Goal: Information Seeking & Learning: Learn about a topic

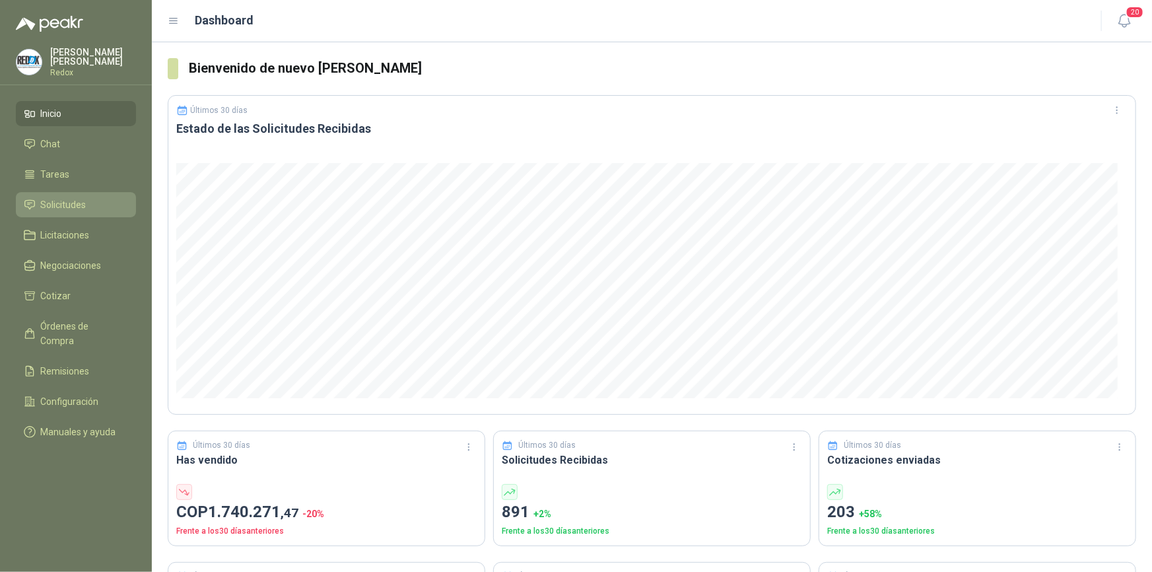
click at [59, 201] on span "Solicitudes" at bounding box center [64, 204] width 46 height 15
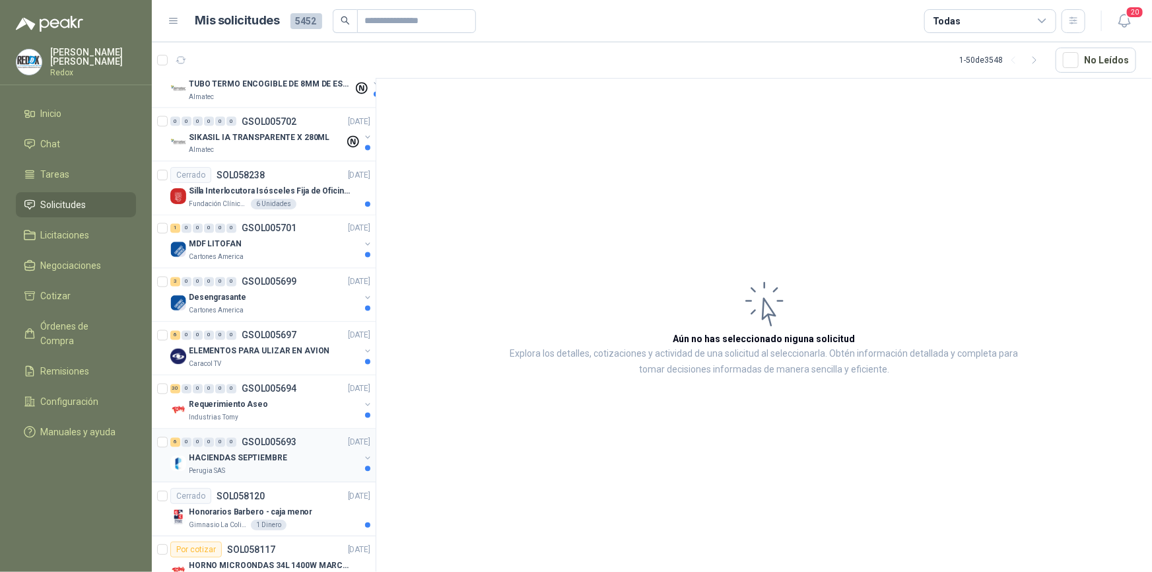
scroll to position [1261, 0]
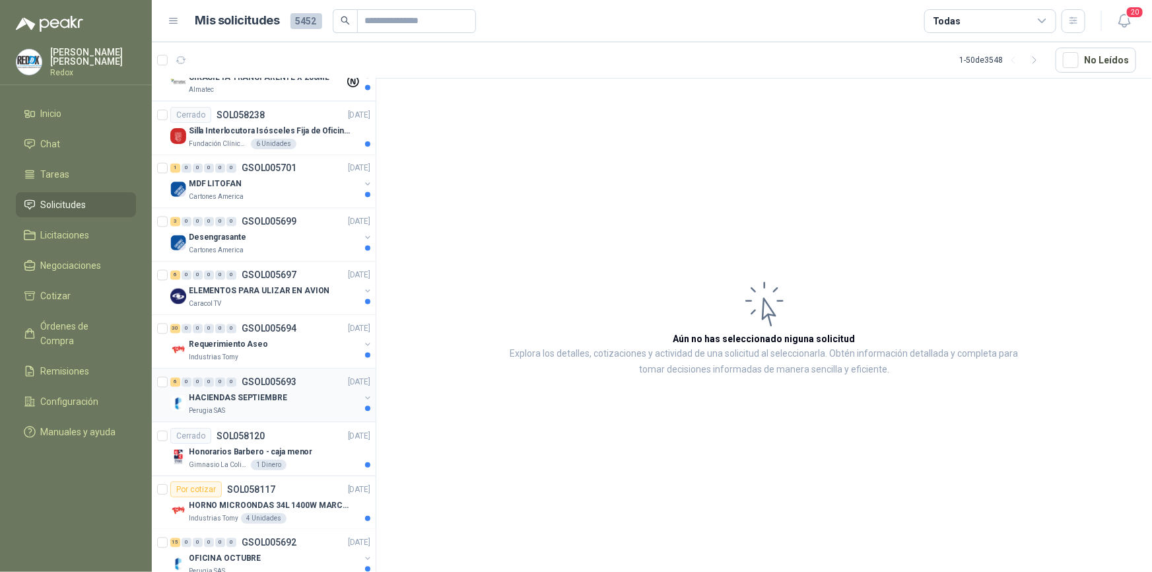
click at [231, 392] on p "HACIENDAS SEPTIEMBRE" at bounding box center [238, 398] width 98 height 13
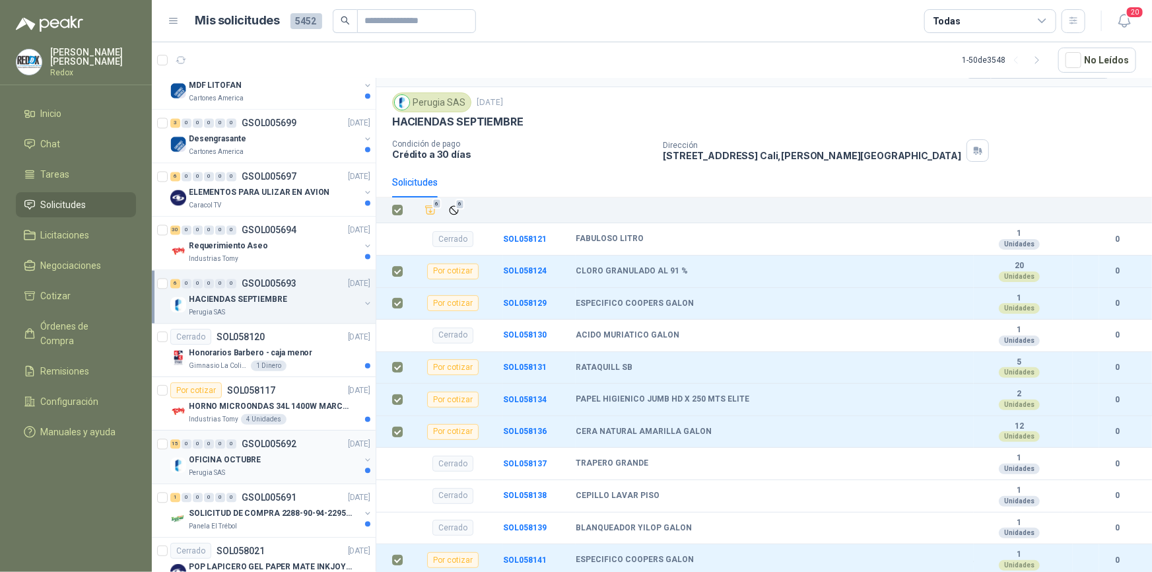
scroll to position [1380, 0]
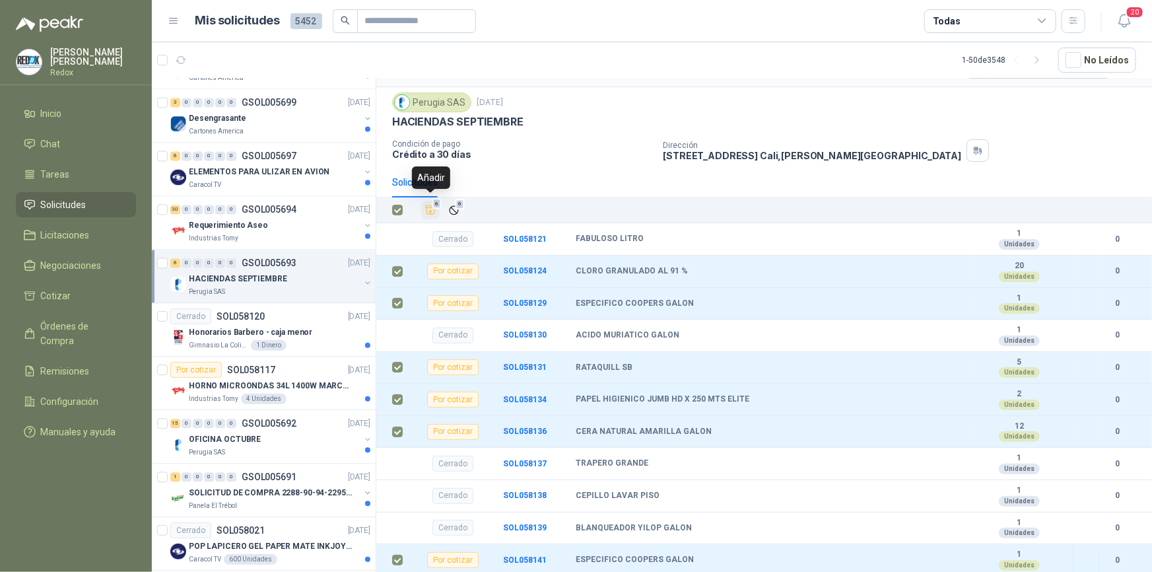
click at [429, 205] on icon "Añadir" at bounding box center [431, 210] width 12 height 12
click at [218, 441] on p "OFICINA OCTUBRE" at bounding box center [225, 439] width 72 height 13
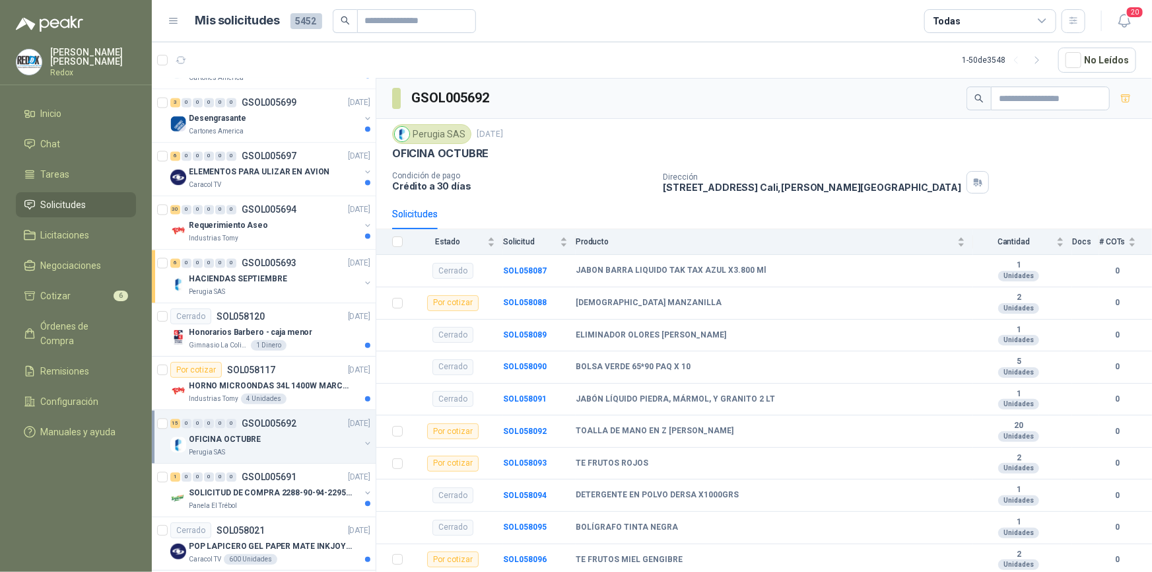
click at [390, 237] on th at bounding box center [393, 242] width 34 height 26
click at [391, 242] on th at bounding box center [393, 242] width 34 height 26
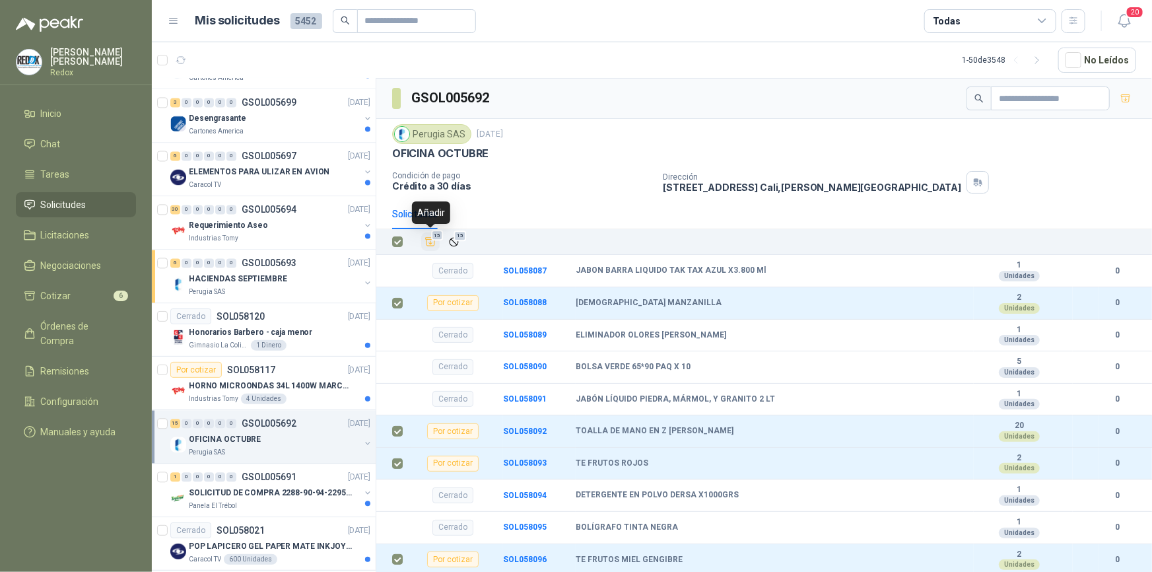
click at [431, 243] on icon "Añadir" at bounding box center [431, 242] width 10 height 9
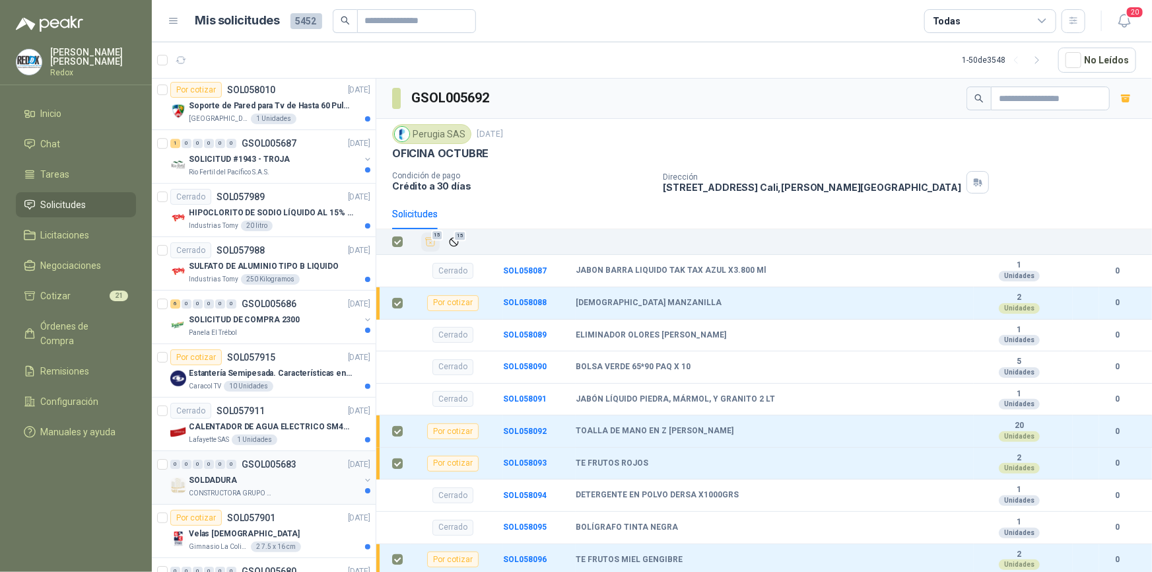
scroll to position [2041, 0]
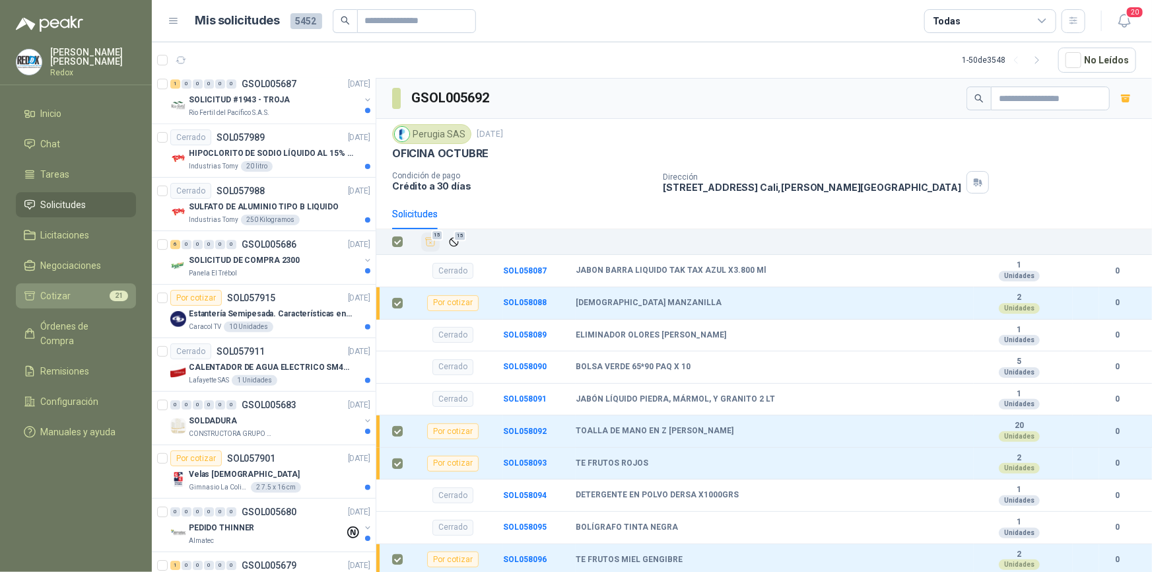
click at [59, 294] on span "Cotizar" at bounding box center [56, 296] width 30 height 15
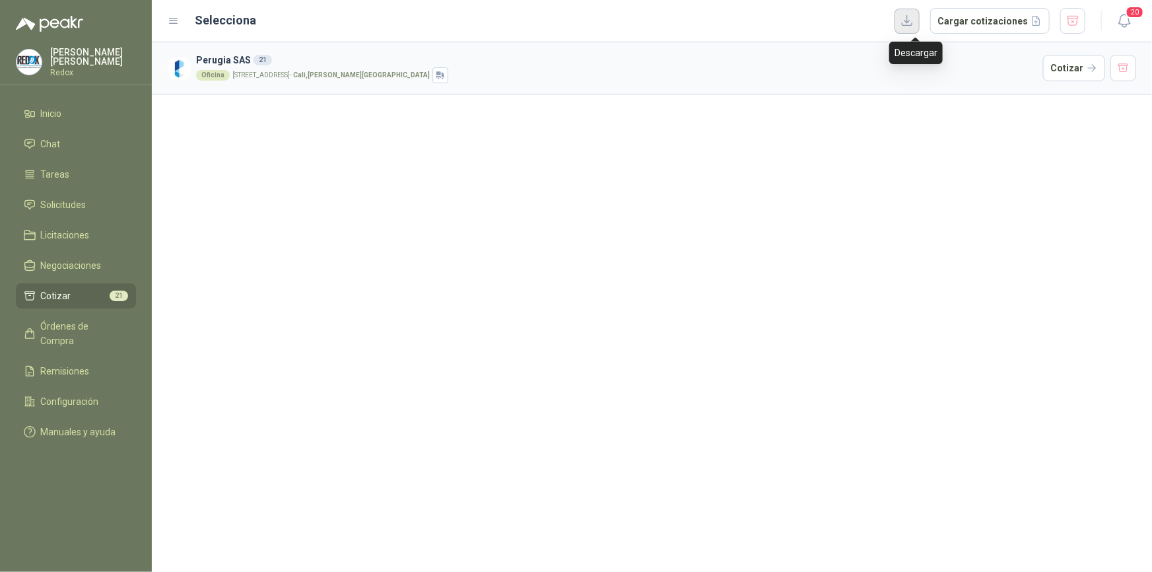
click at [913, 24] on button "button" at bounding box center [907, 21] width 25 height 25
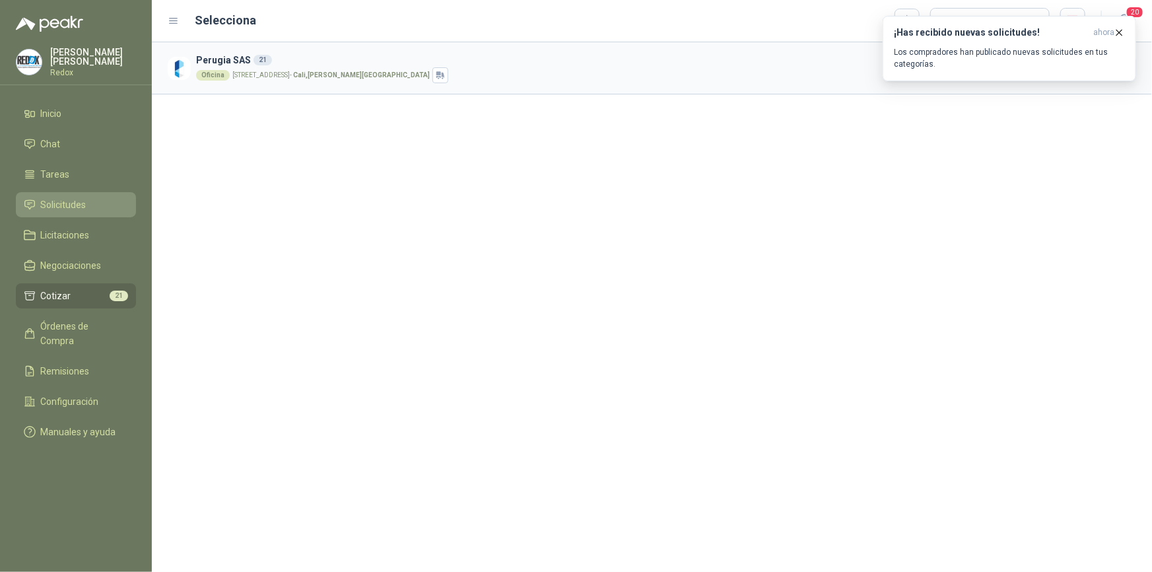
click at [57, 207] on span "Solicitudes" at bounding box center [64, 204] width 46 height 15
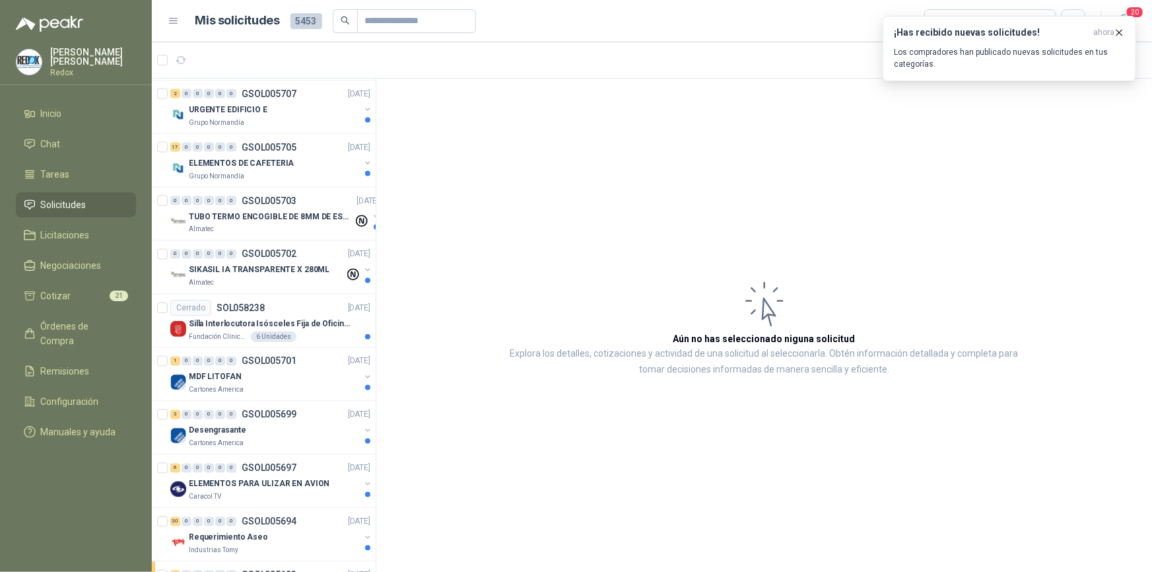
scroll to position [1140, 0]
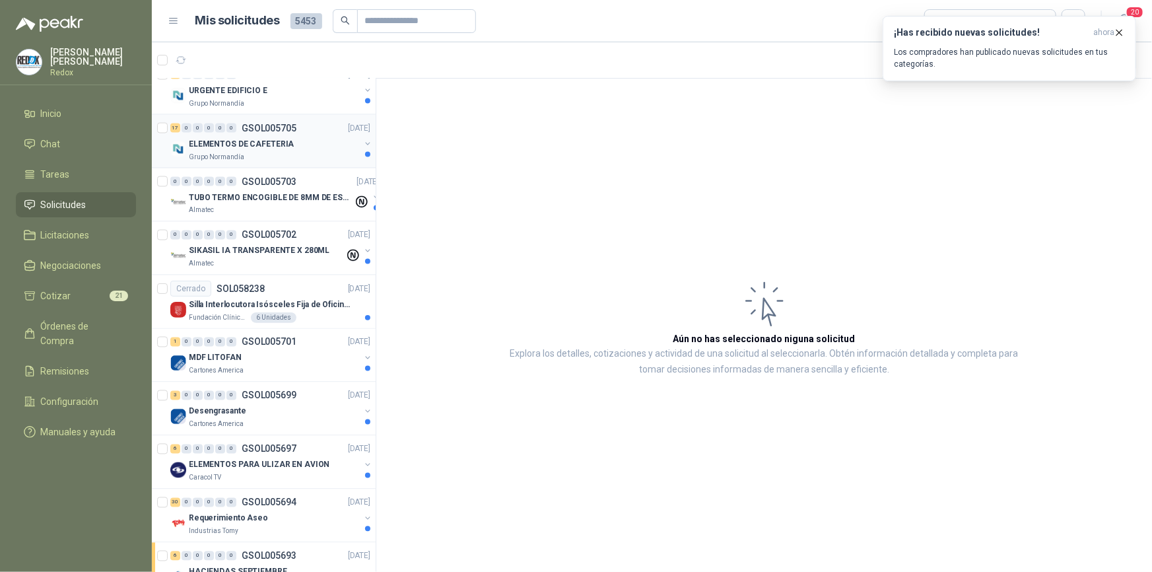
click at [233, 145] on p "ELEMENTOS DE CAFETERIA" at bounding box center [241, 144] width 105 height 13
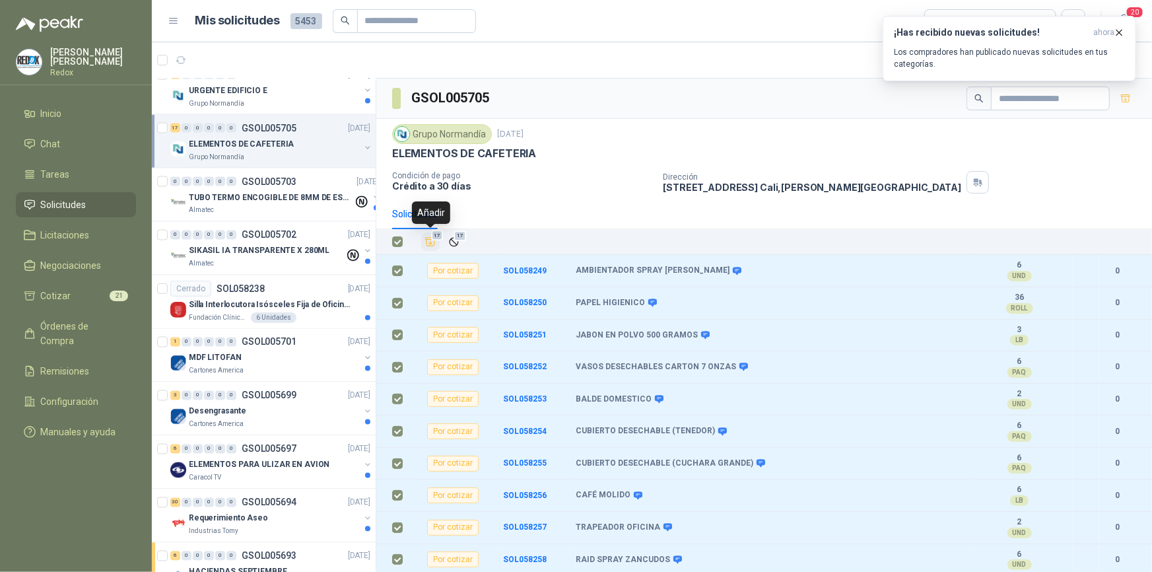
click at [431, 242] on icon "Añadir" at bounding box center [431, 242] width 12 height 12
click at [79, 298] on li "Cotizar 38" at bounding box center [76, 296] width 104 height 15
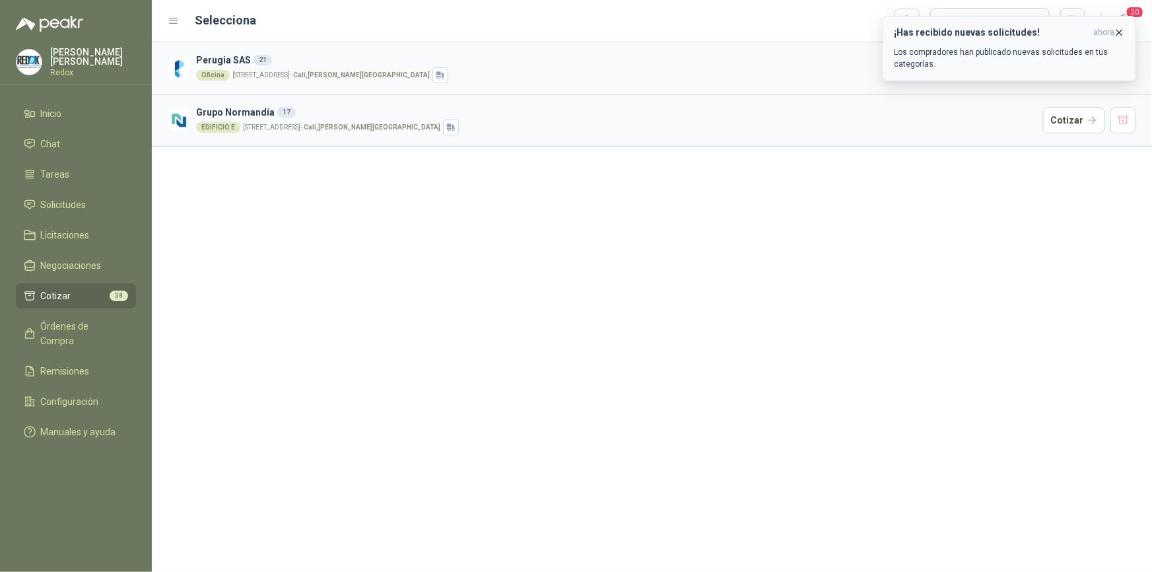
drag, startPoint x: 1117, startPoint y: 34, endPoint x: 1098, endPoint y: 42, distance: 20.7
click at [1118, 34] on icon "button" at bounding box center [1119, 32] width 11 height 11
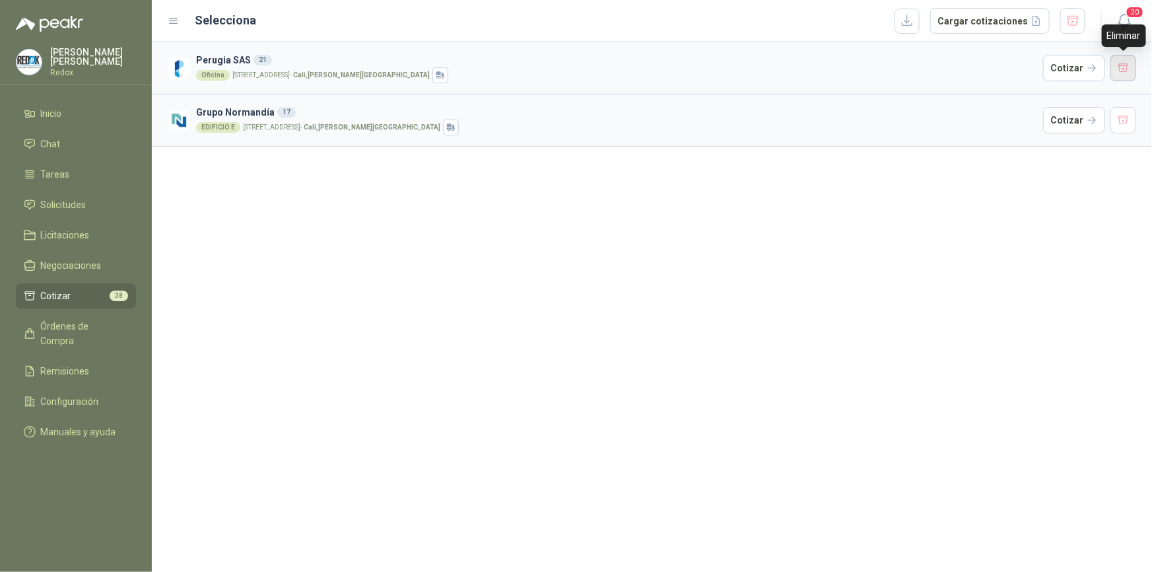
click at [1127, 69] on button "button" at bounding box center [1124, 68] width 26 height 26
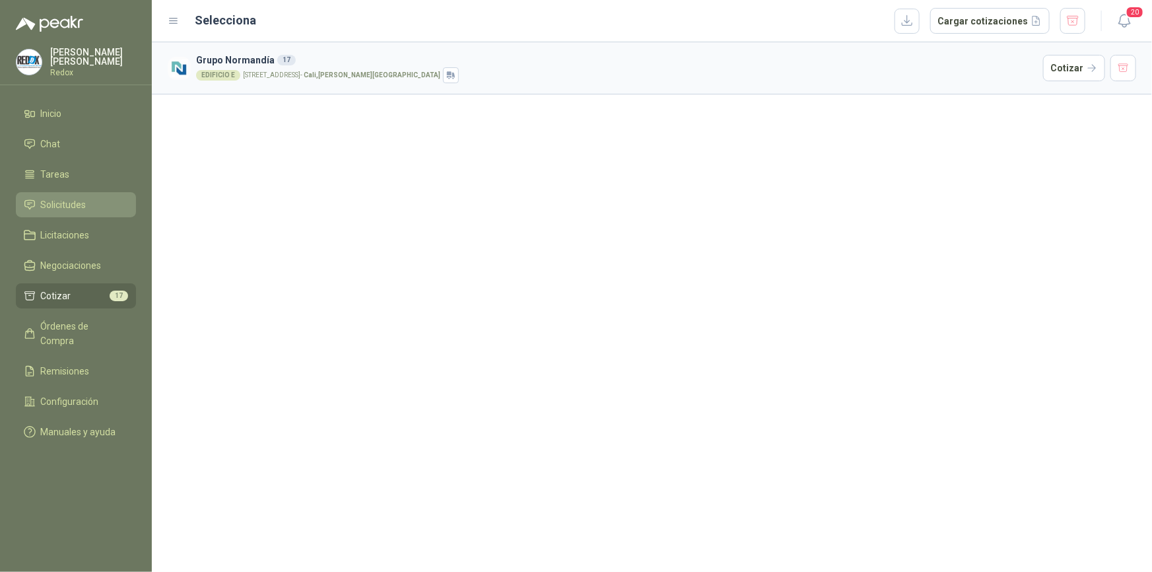
click at [61, 209] on span "Solicitudes" at bounding box center [64, 204] width 46 height 15
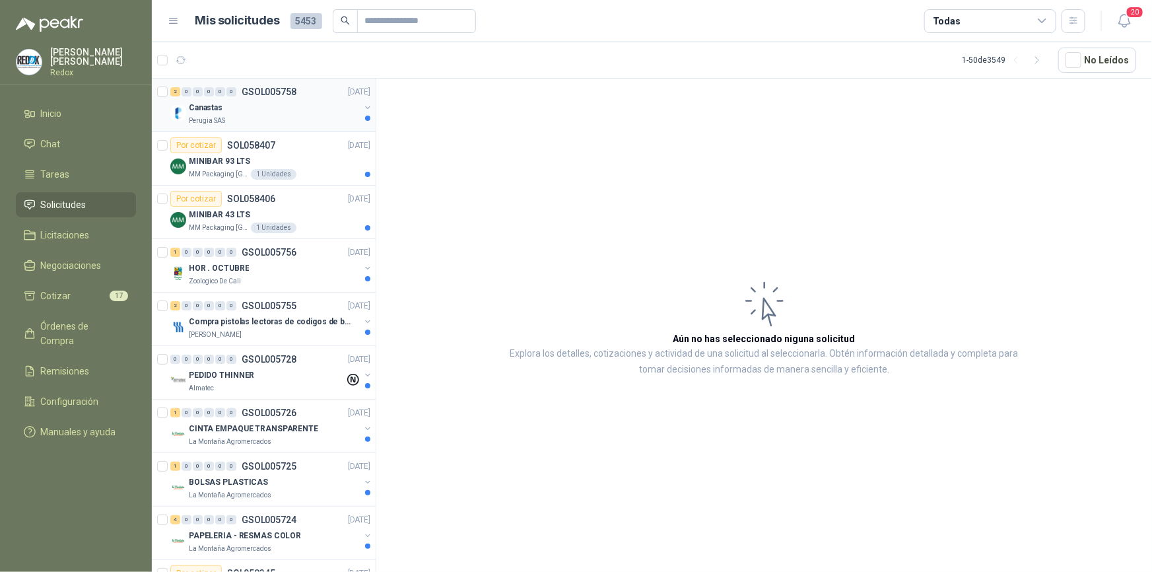
click at [217, 114] on div "Canastas" at bounding box center [274, 108] width 171 height 16
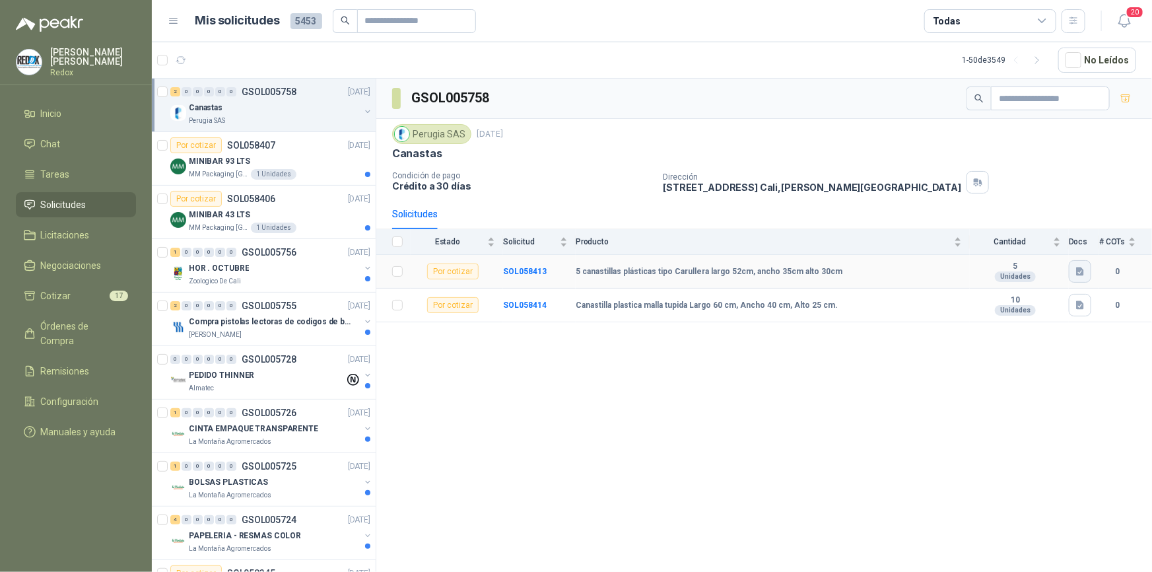
click at [1083, 273] on icon "button" at bounding box center [1080, 271] width 8 height 9
click at [1051, 243] on button "carullera.png" at bounding box center [1050, 241] width 66 height 14
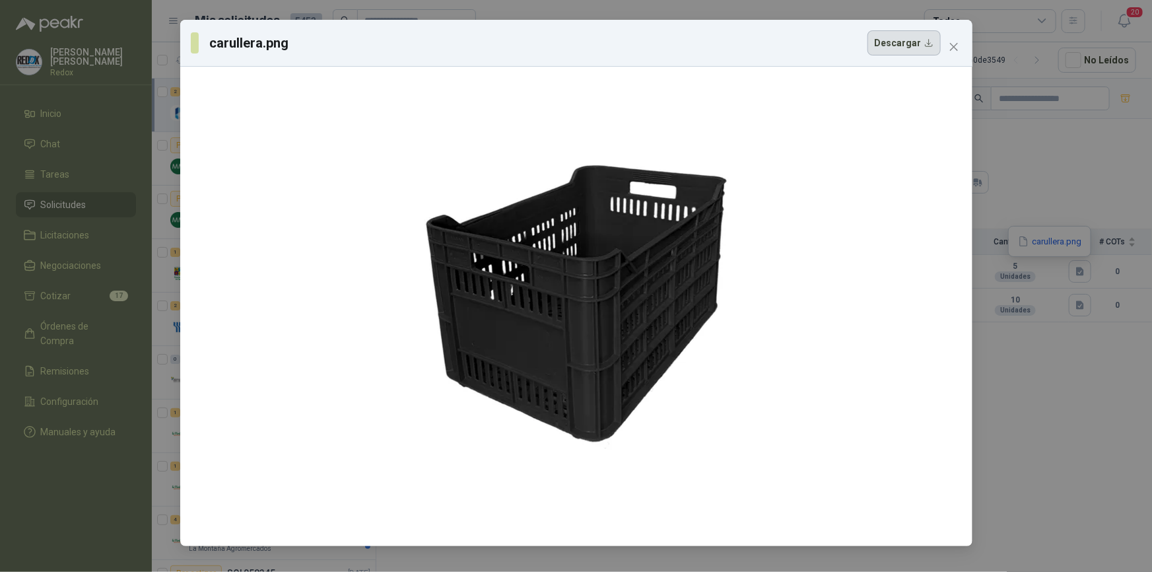
click at [893, 39] on button "Descargar" at bounding box center [904, 42] width 73 height 25
click at [1080, 305] on div "carullera.png Descargar" at bounding box center [576, 286] width 1152 height 572
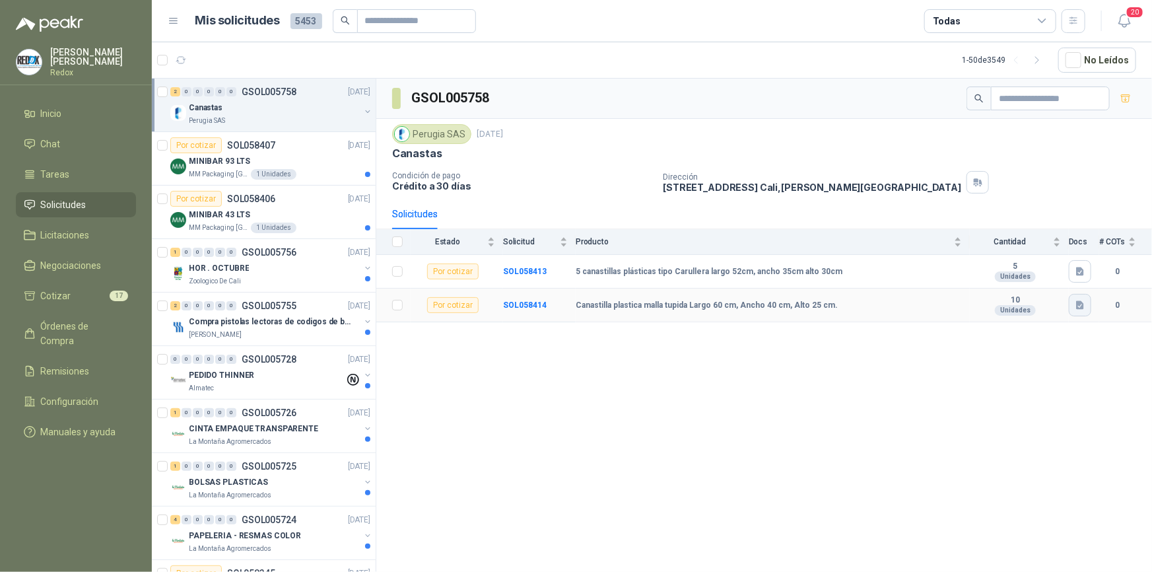
click at [1074, 304] on button "button" at bounding box center [1080, 305] width 22 height 22
click at [1039, 276] on button "canasta tupida.png" at bounding box center [1037, 275] width 92 height 14
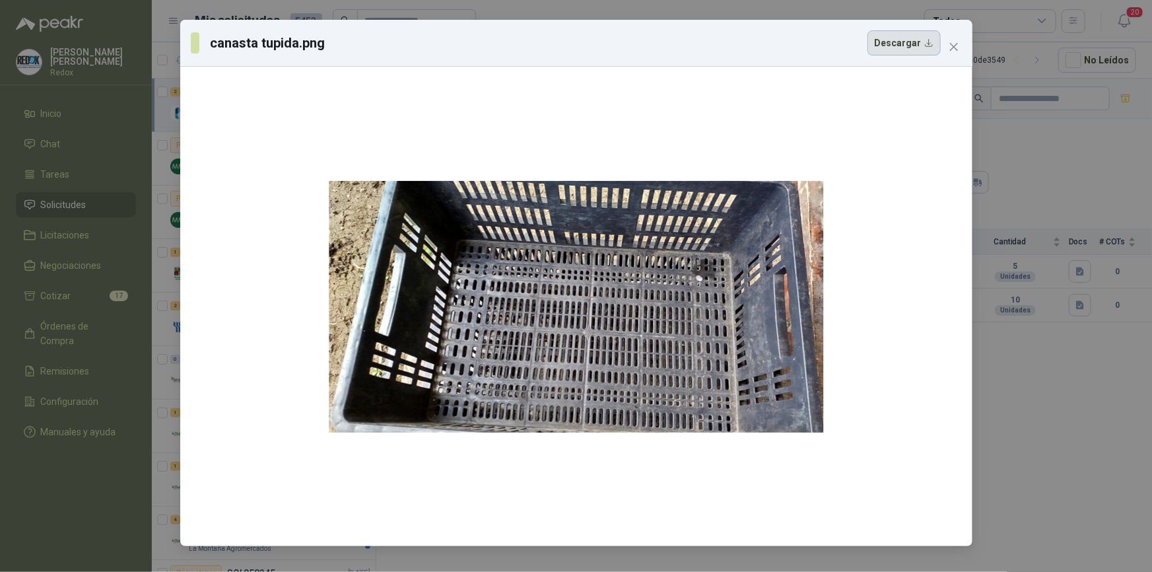
click at [904, 44] on button "Descargar" at bounding box center [904, 42] width 73 height 25
click at [1054, 338] on div "canasta tupida.png Descargar" at bounding box center [576, 286] width 1152 height 572
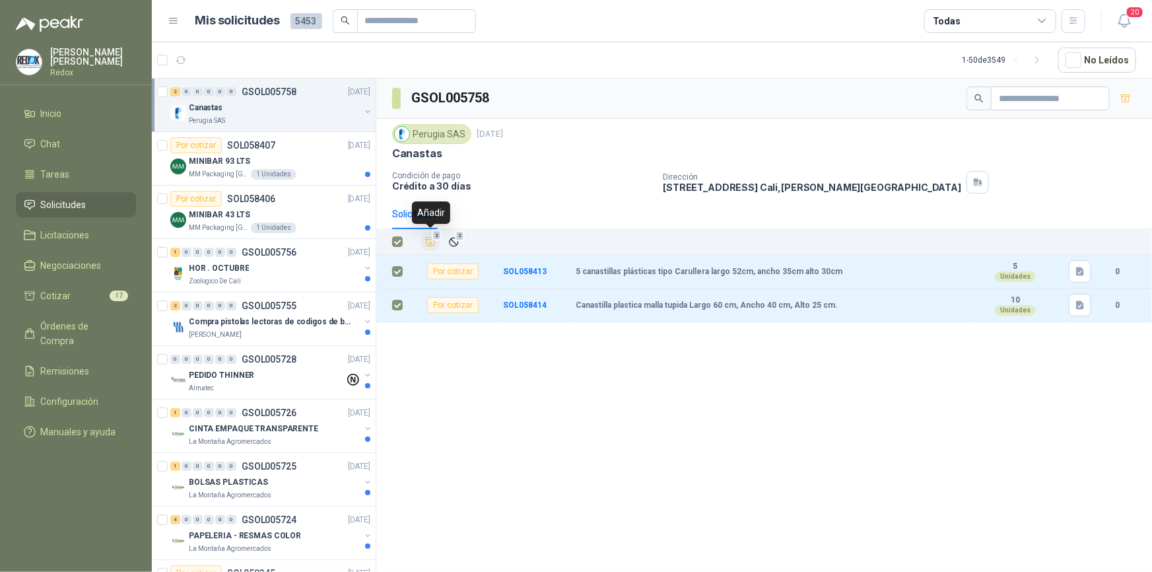
click at [433, 242] on icon "Añadir" at bounding box center [431, 242] width 12 height 12
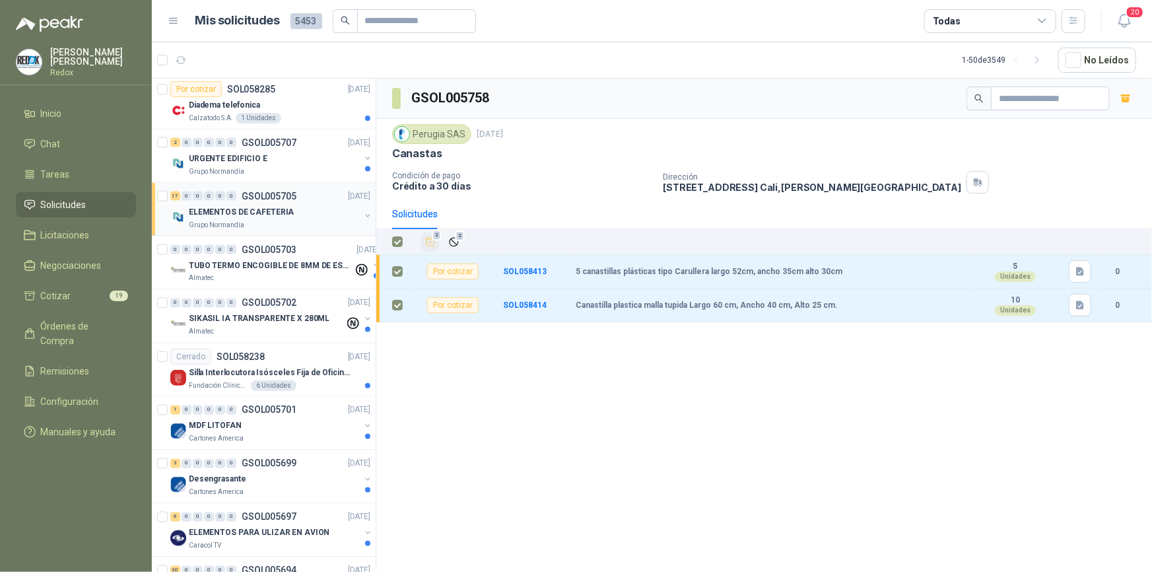
scroll to position [1080, 0]
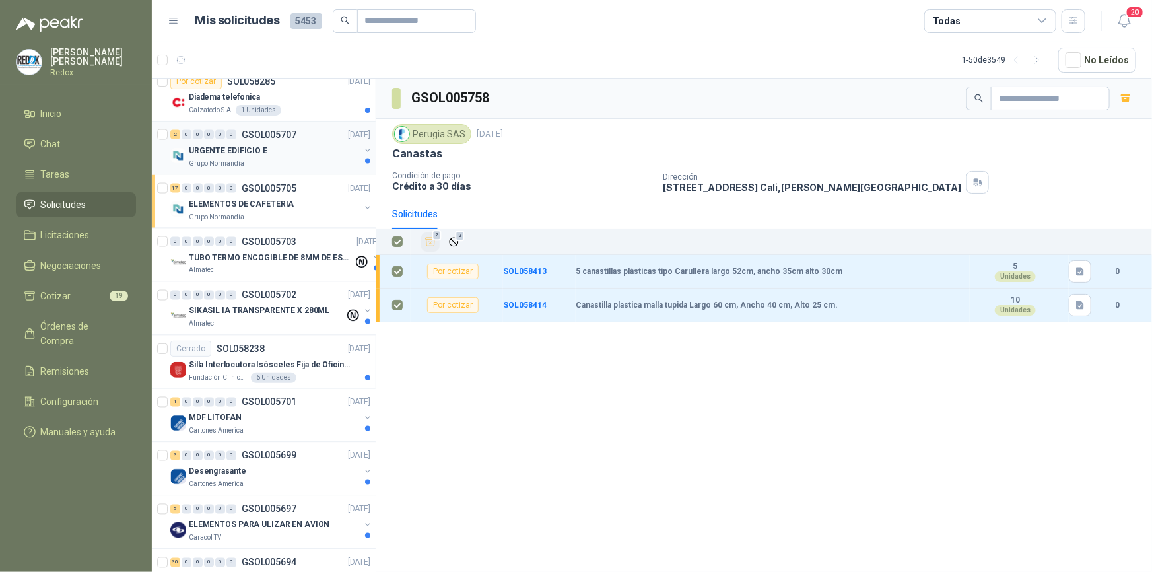
click at [248, 145] on p "URGENTE EDIFICIO E" at bounding box center [228, 151] width 79 height 13
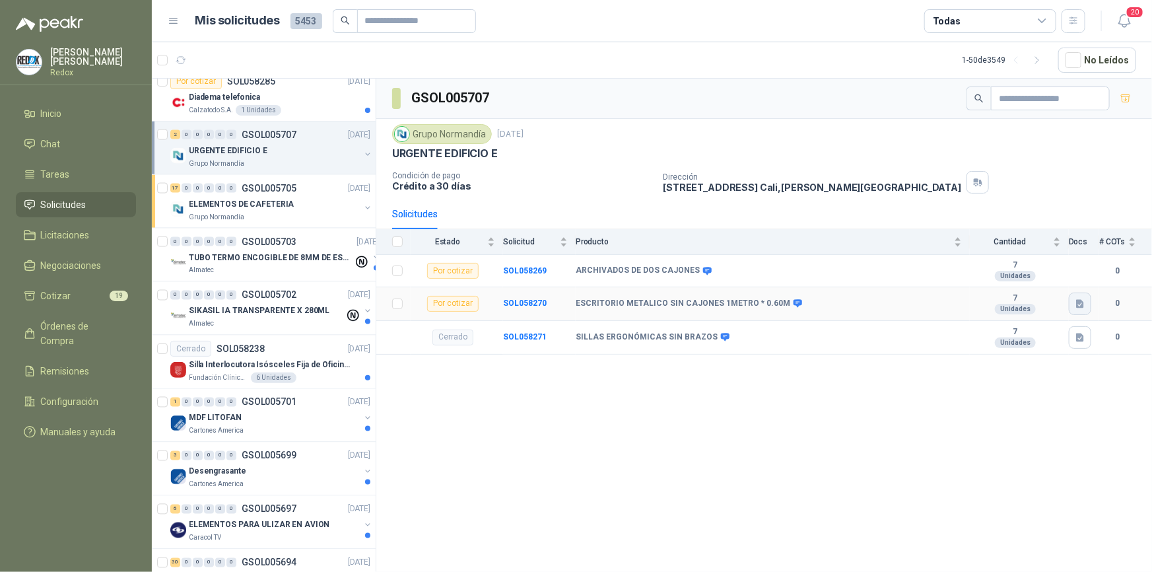
click at [1088, 303] on button "button" at bounding box center [1080, 304] width 22 height 22
click at [1043, 271] on button "Ejemplo escritorio.png" at bounding box center [1031, 274] width 104 height 14
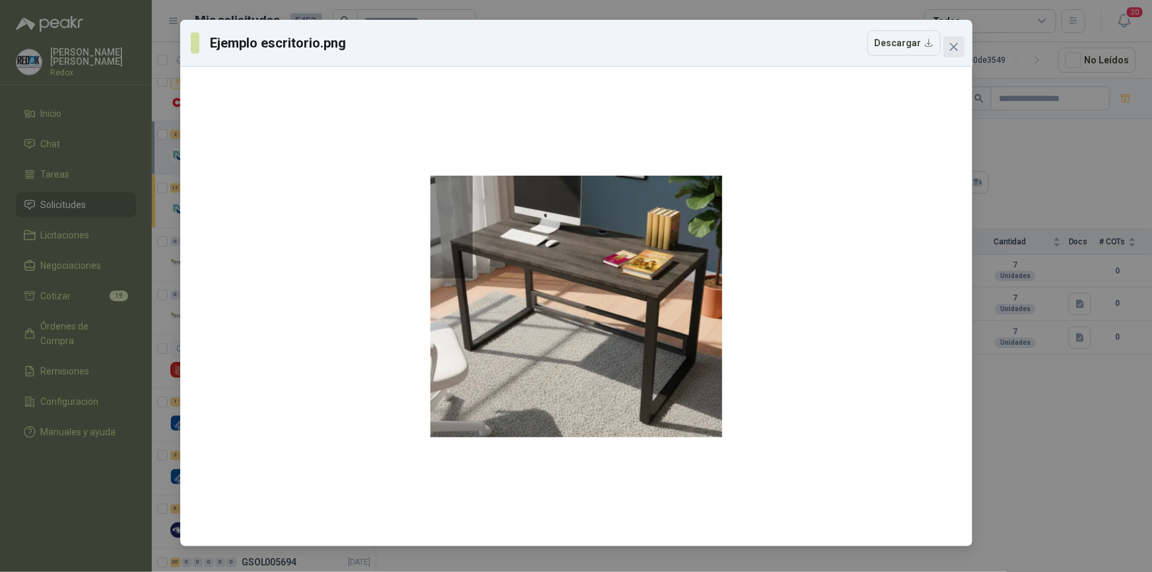
click at [946, 44] on span "Close" at bounding box center [954, 47] width 21 height 11
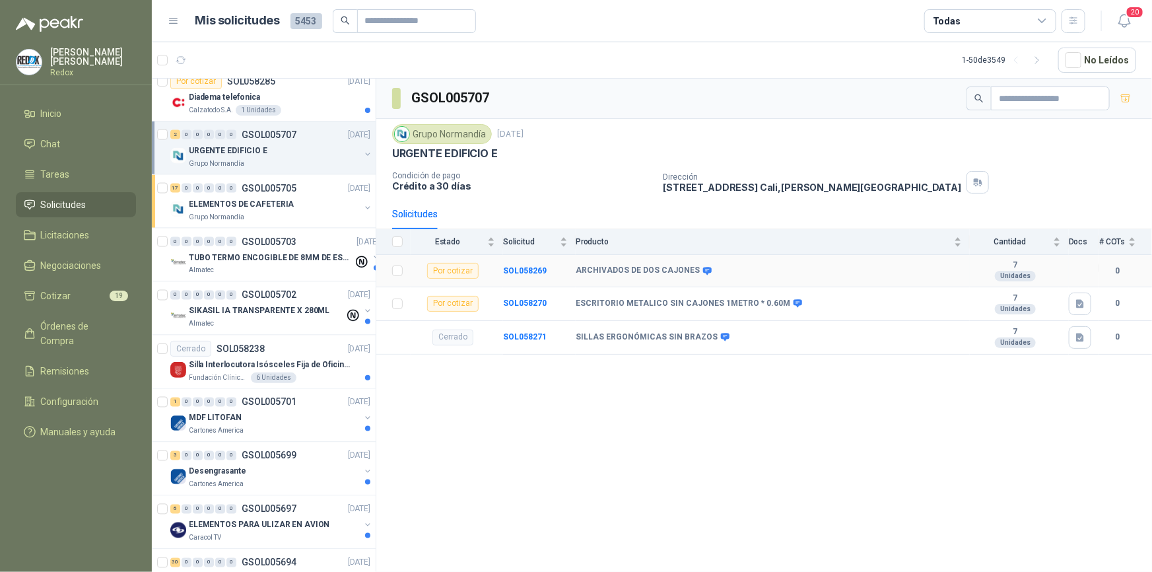
click at [1023, 277] on div "Unidades" at bounding box center [1015, 276] width 41 height 11
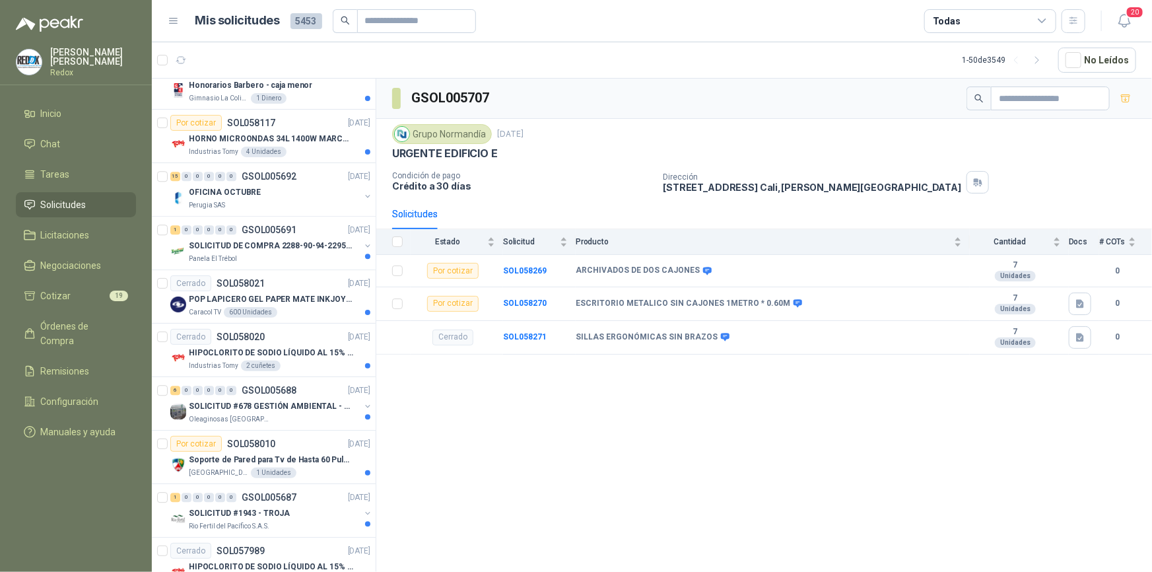
scroll to position [1801, 0]
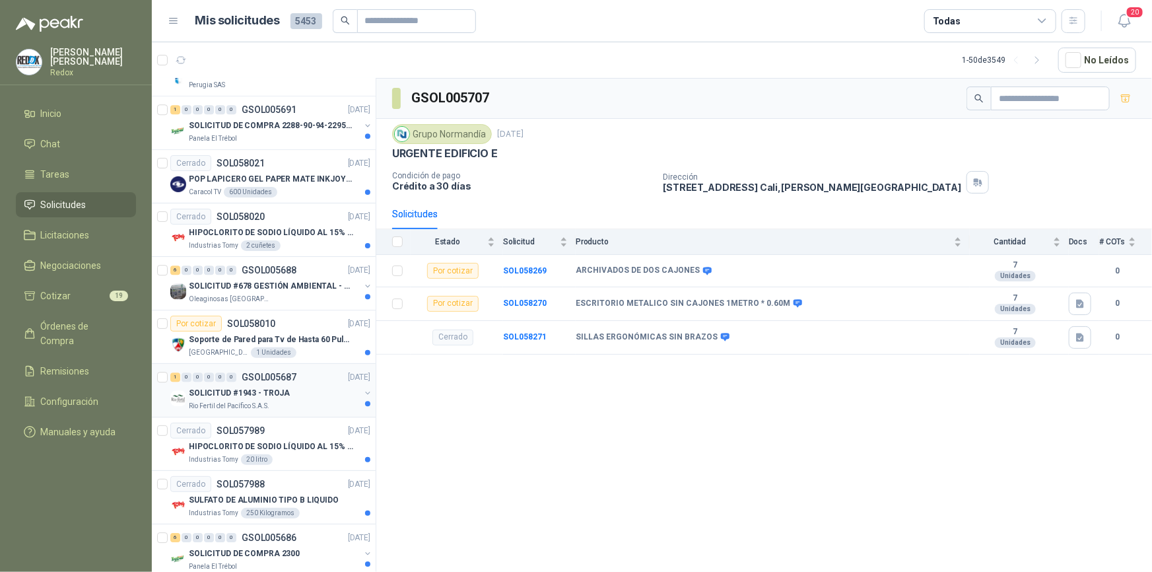
click at [230, 385] on div "SOLICITUD #1943 - TROJA" at bounding box center [274, 393] width 171 height 16
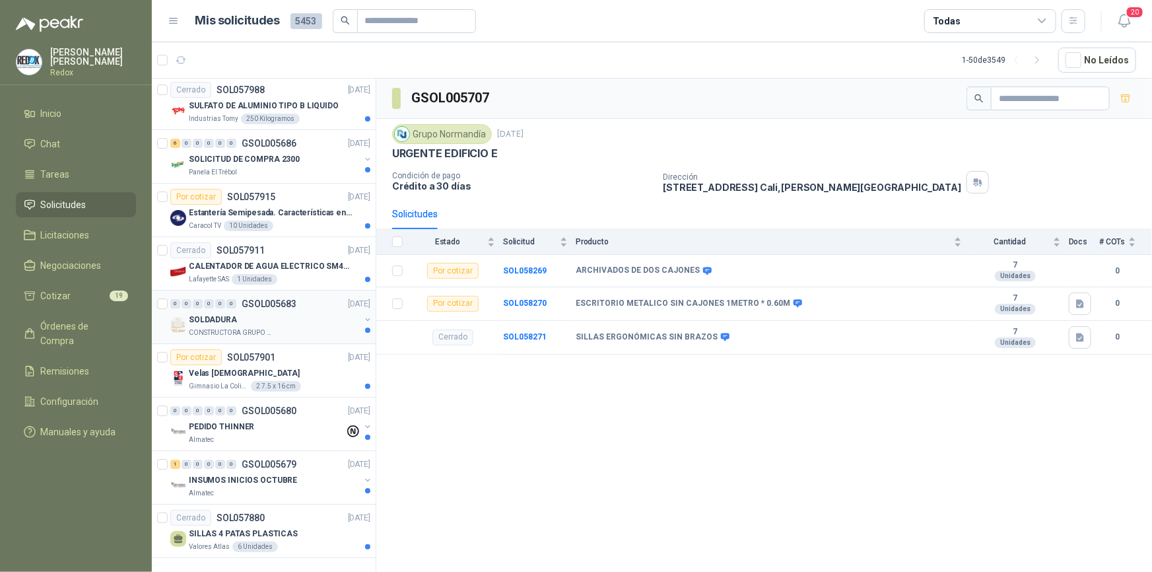
scroll to position [2200, 0]
click at [242, 528] on p "SILLAS 4 PATAS PLASTICAS" at bounding box center [243, 534] width 109 height 13
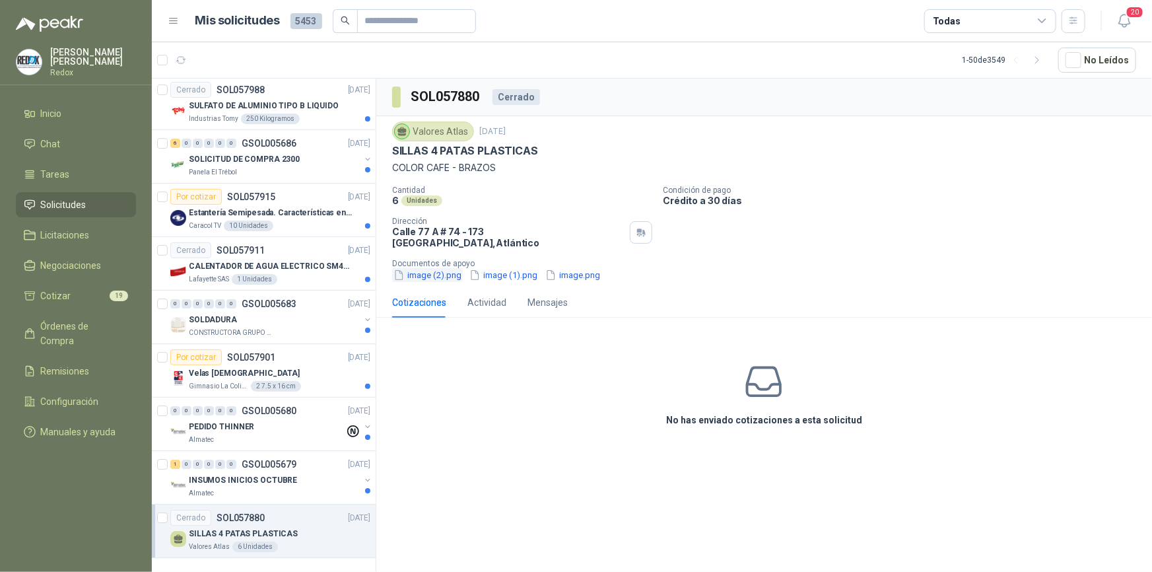
click at [444, 268] on button "image (2).png" at bounding box center [427, 275] width 71 height 14
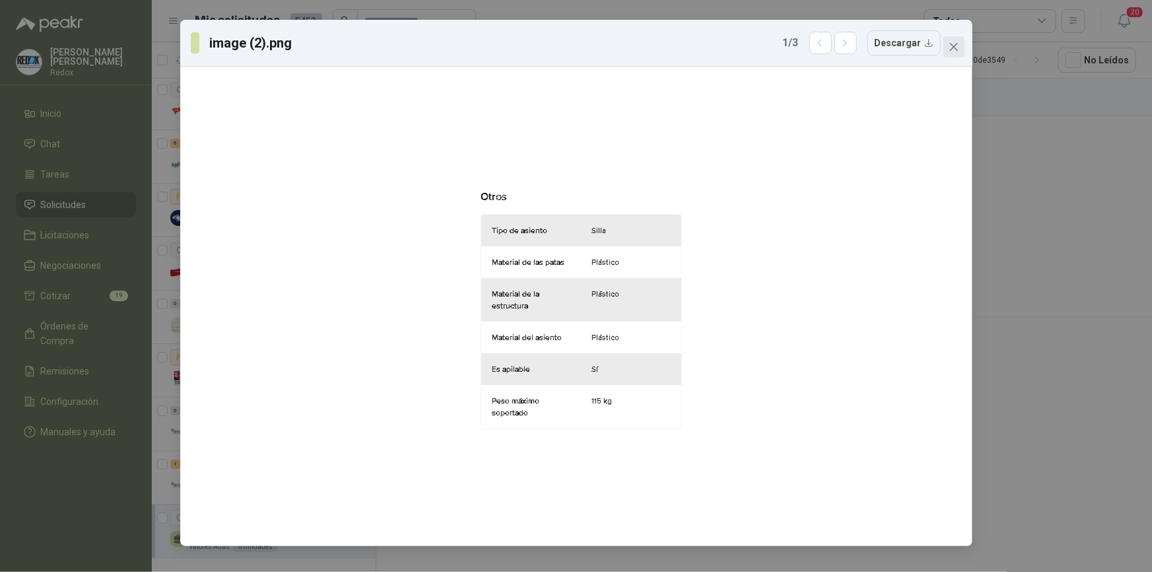
click at [955, 46] on icon "close" at bounding box center [954, 47] width 8 height 8
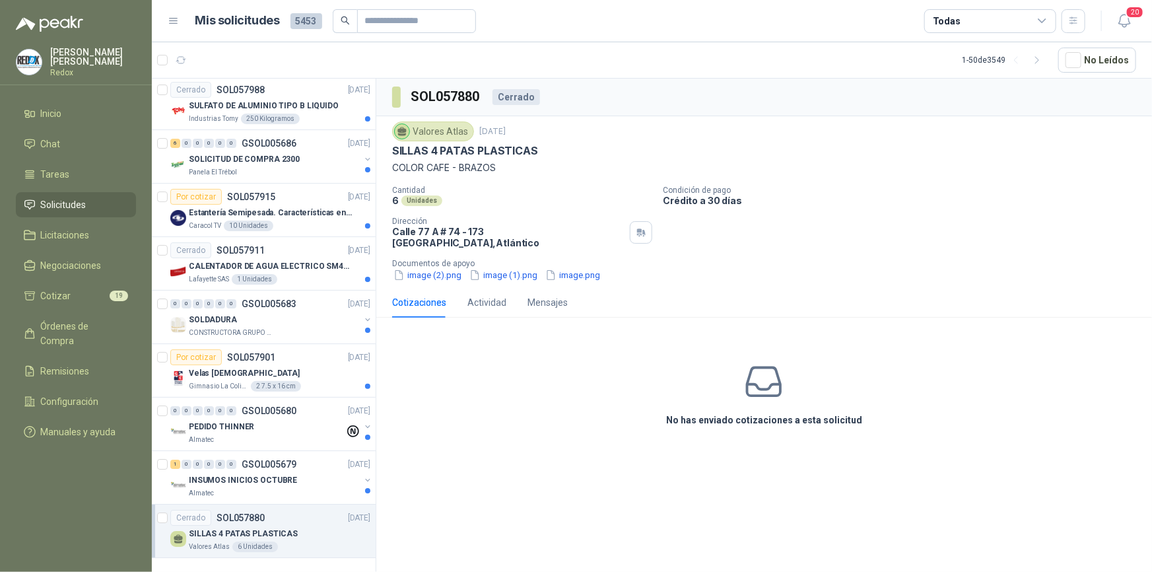
click at [482, 275] on div "Valores Atlas [DATE] SILLAS 4 PATAS PLASTICAS COLOR CAFE - BRAZOS Cantidad 6 Un…" at bounding box center [764, 201] width 776 height 171
click at [488, 268] on button "image (1).png" at bounding box center [503, 275] width 71 height 14
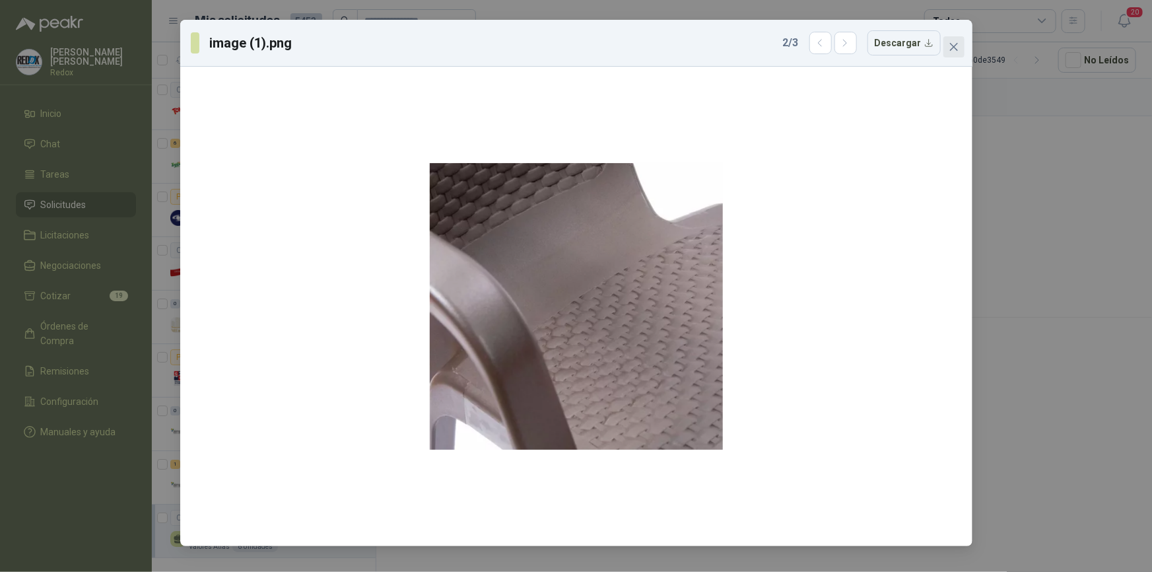
click at [949, 46] on icon "close" at bounding box center [954, 47] width 11 height 11
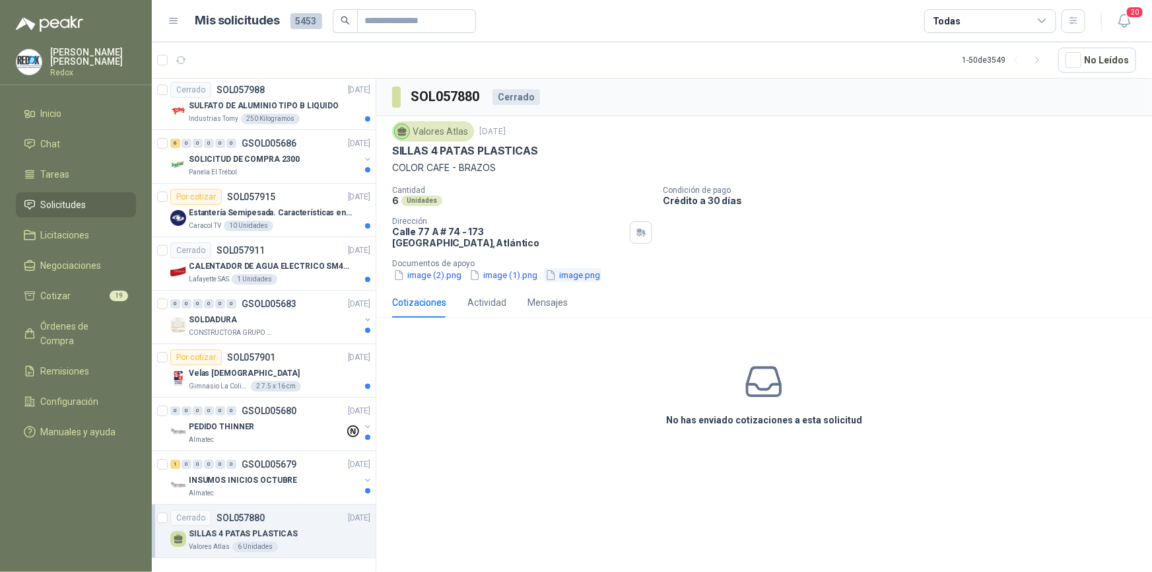
click at [557, 269] on icon "button" at bounding box center [550, 274] width 11 height 11
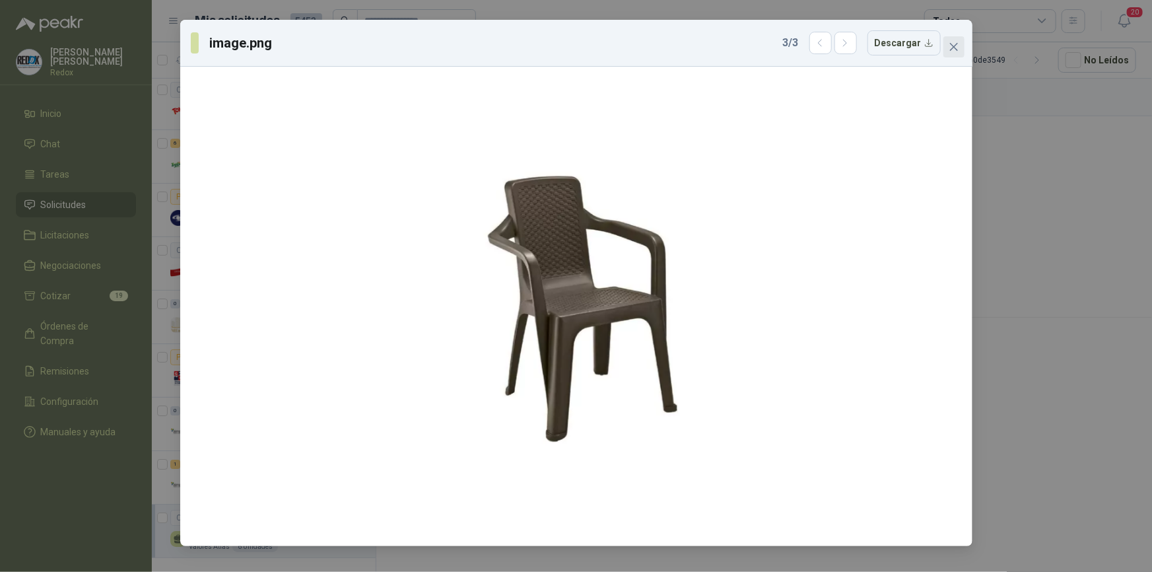
click at [952, 43] on icon "close" at bounding box center [954, 47] width 11 height 11
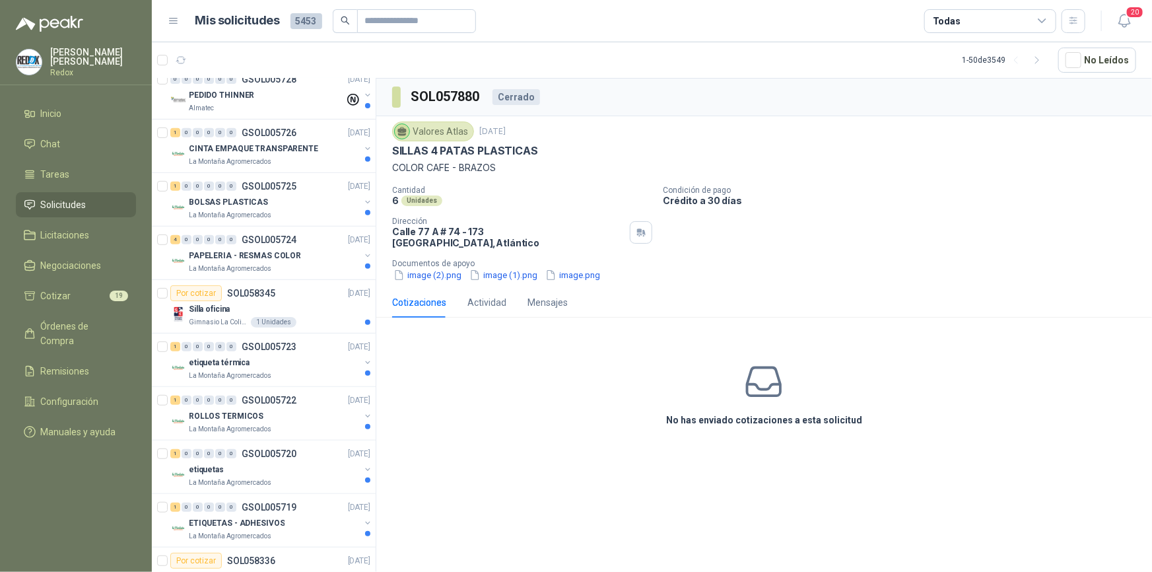
scroll to position [219, 0]
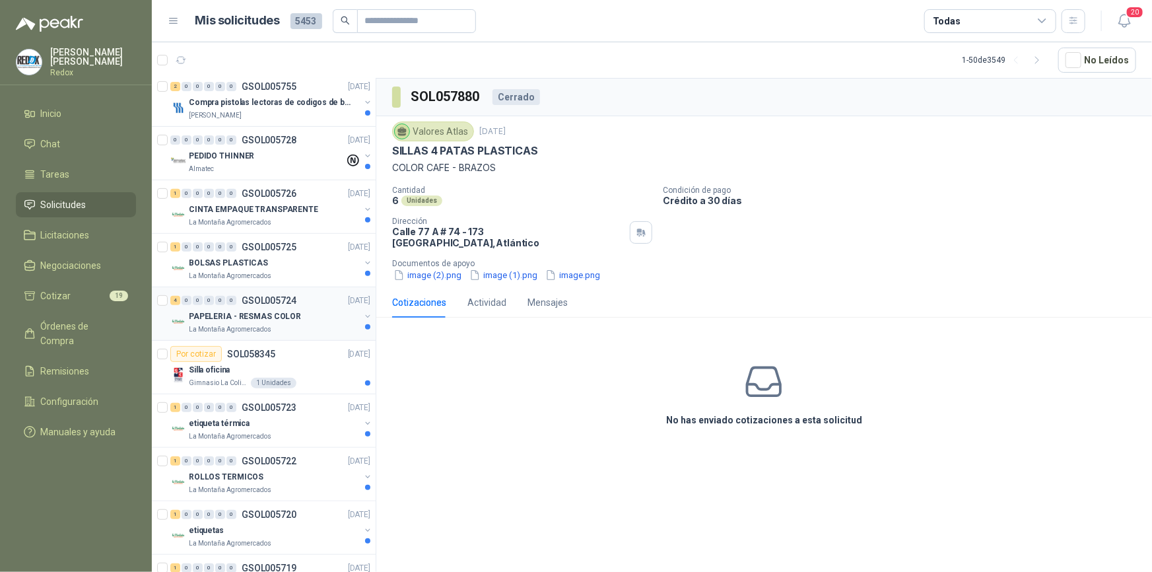
click at [274, 315] on p "PAPELERIA - RESMAS COLOR" at bounding box center [245, 316] width 112 height 13
